Goal: Information Seeking & Learning: Understand process/instructions

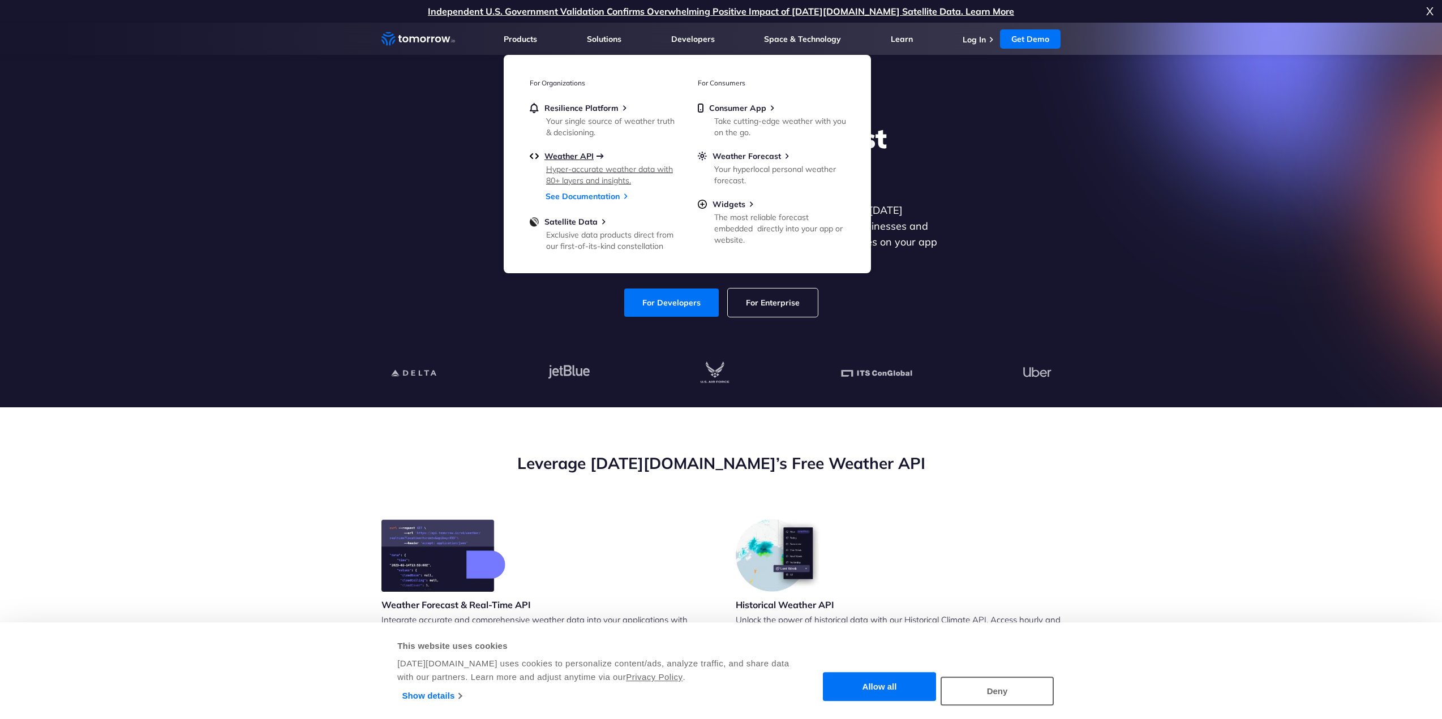
click at [589, 157] on span "Weather API" at bounding box center [569, 156] width 49 height 10
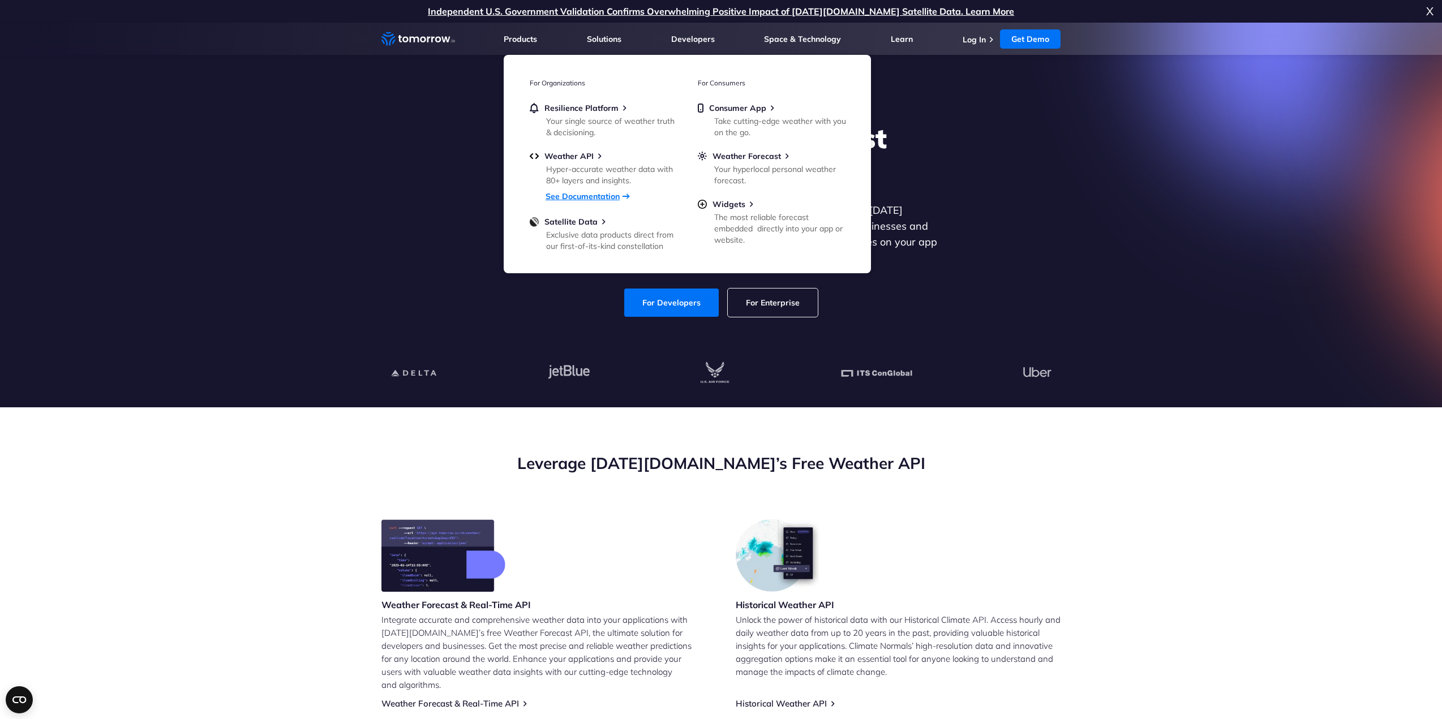
click at [559, 194] on link "See Documentation" at bounding box center [583, 196] width 74 height 10
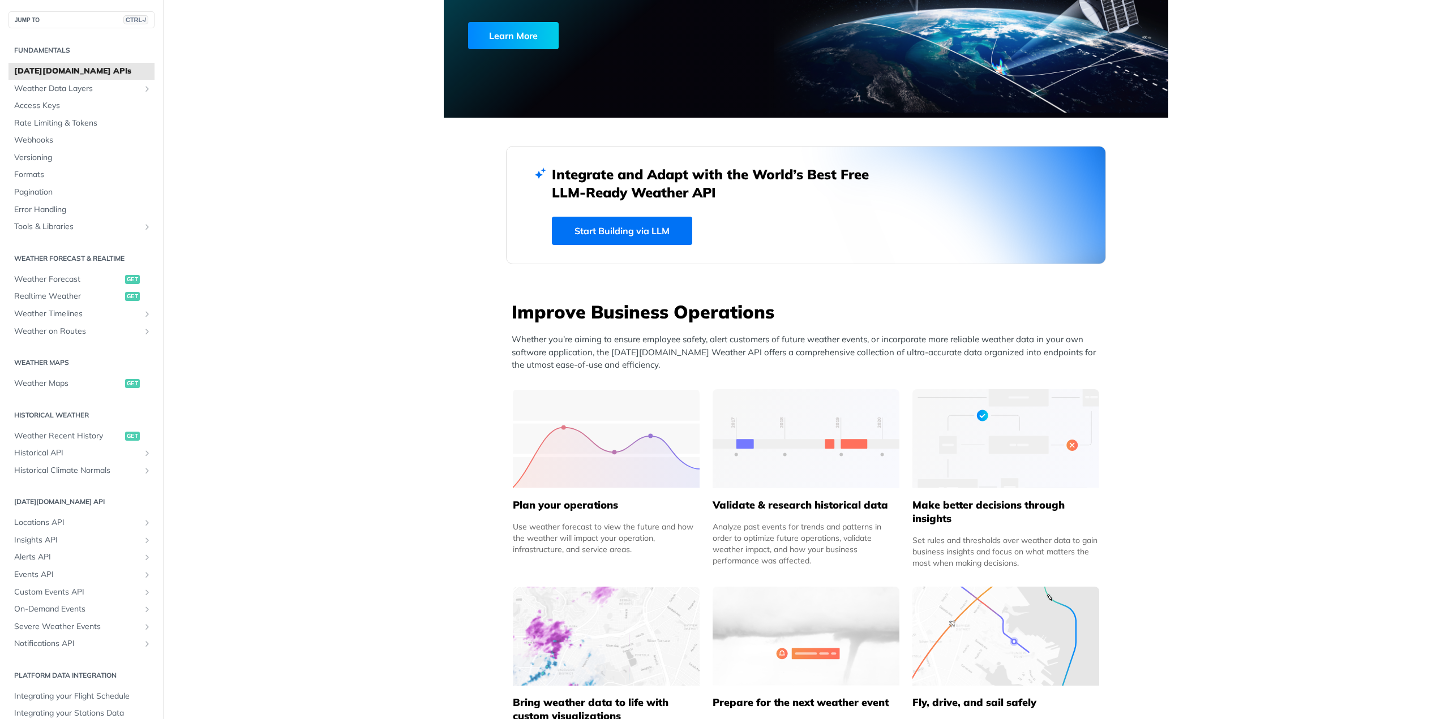
scroll to position [340, 0]
